Goal: Task Accomplishment & Management: Use online tool/utility

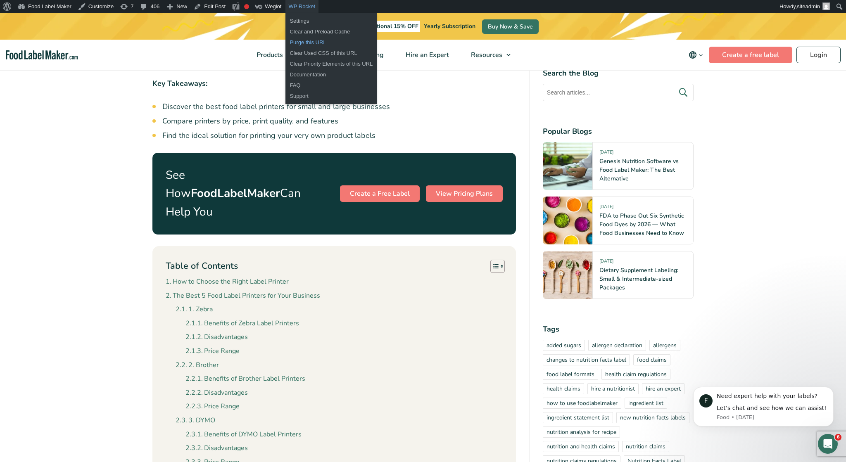
click at [304, 43] on link "Purge this URL" at bounding box center [330, 42] width 91 height 11
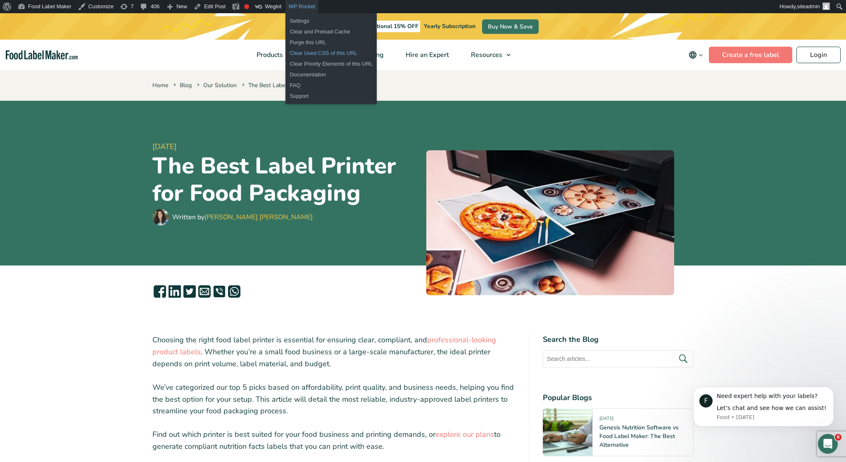
click at [340, 52] on link "Clear Used CSS of this URL" at bounding box center [330, 53] width 91 height 11
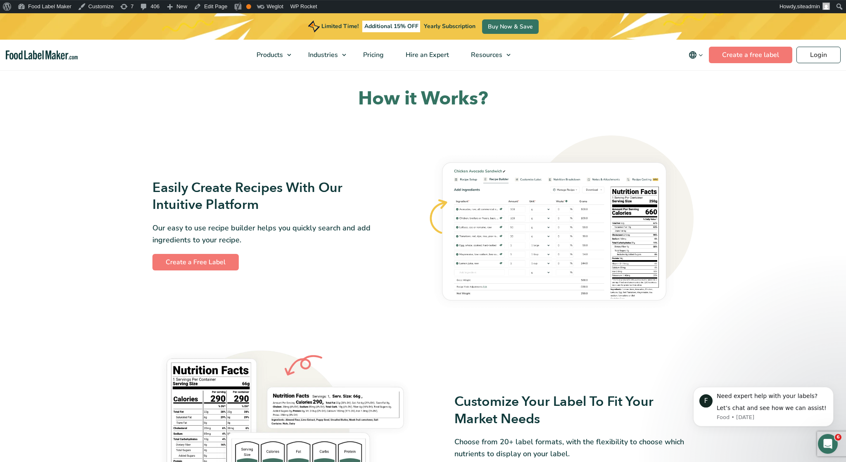
scroll to position [430, 0]
